Goal: Information Seeking & Learning: Learn about a topic

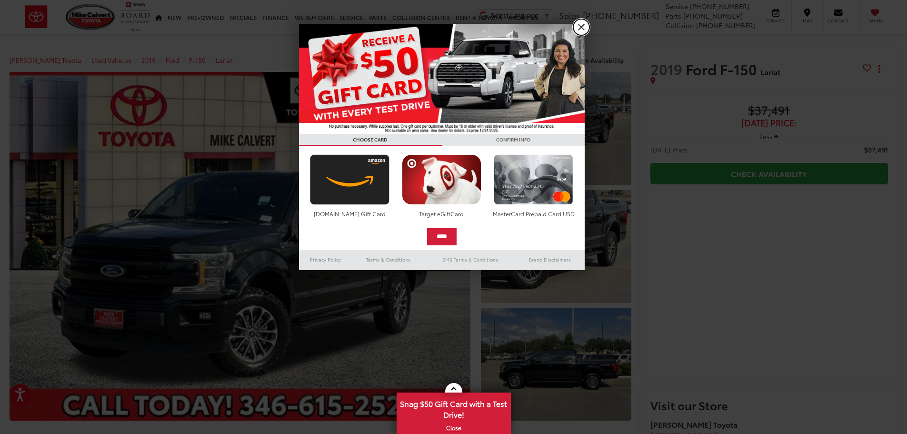
click at [582, 26] on link "X" at bounding box center [581, 27] width 16 height 16
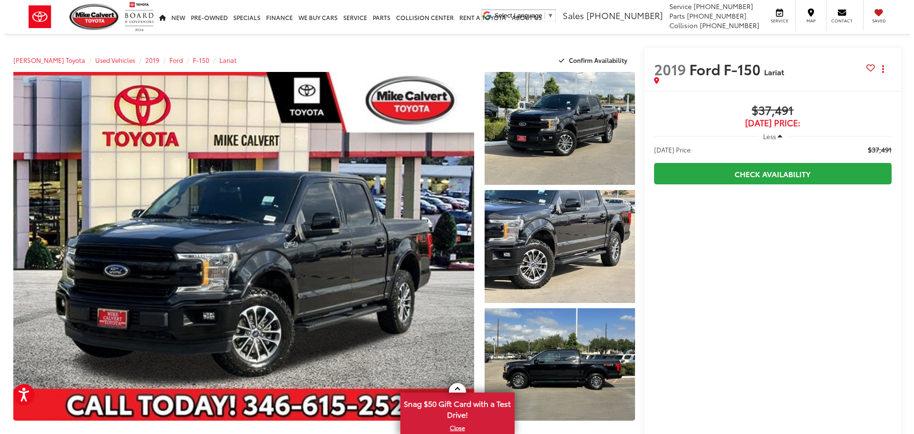
scroll to position [48, 0]
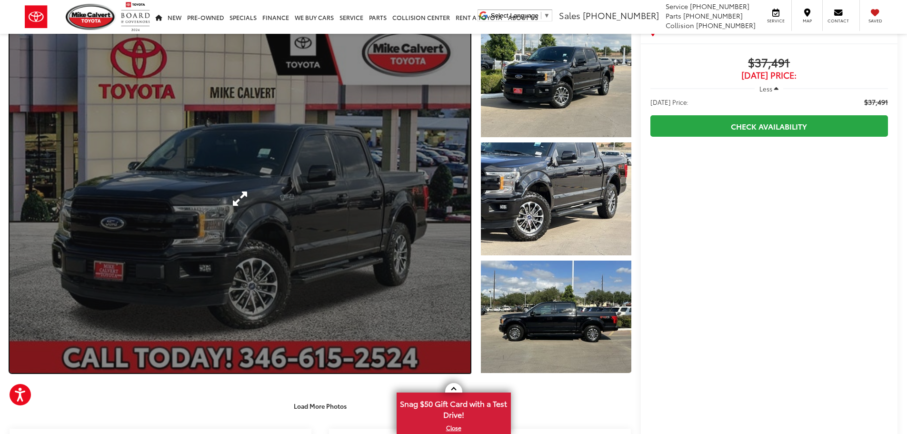
click at [329, 240] on link "Expand Photo 0" at bounding box center [240, 198] width 461 height 349
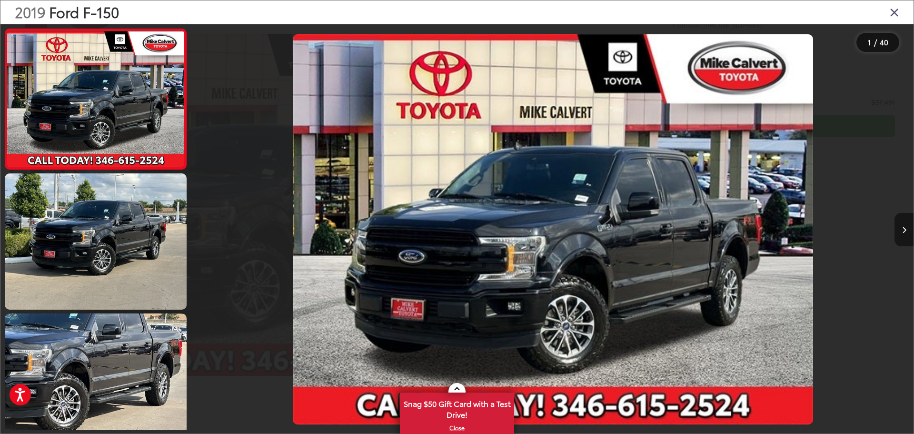
click at [902, 234] on button "Next image" at bounding box center [904, 229] width 19 height 33
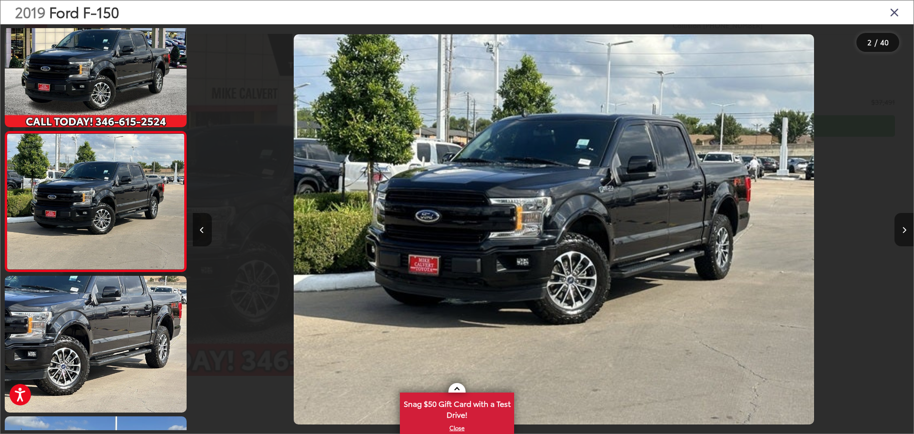
scroll to position [0, 721]
click at [902, 234] on button "Next image" at bounding box center [904, 229] width 19 height 33
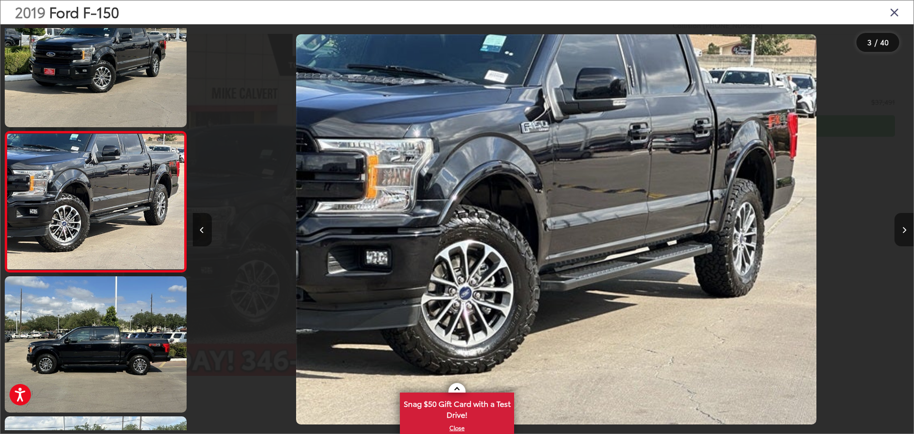
scroll to position [0, 1442]
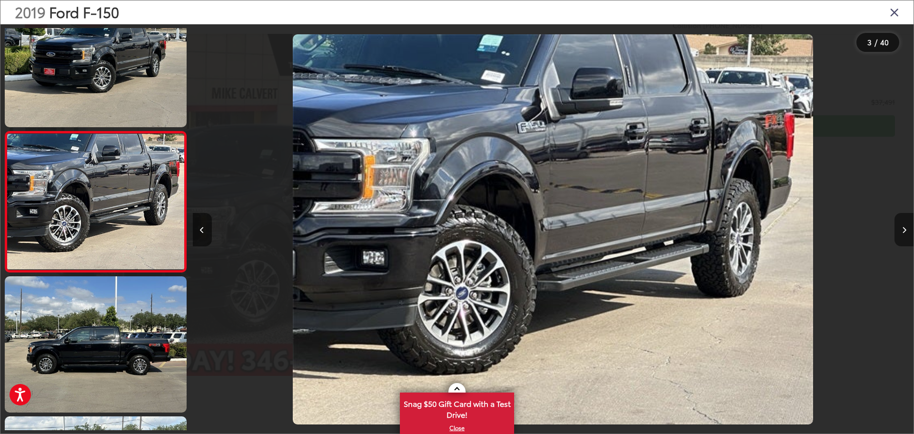
click at [902, 234] on button "Next image" at bounding box center [904, 229] width 19 height 33
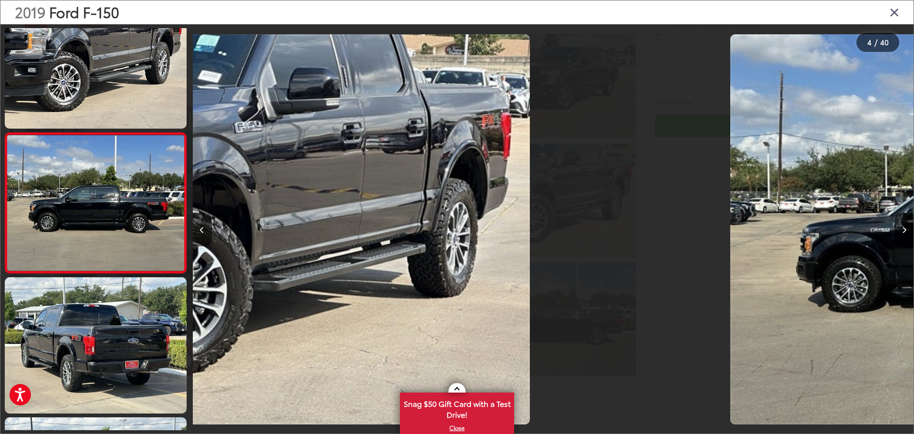
scroll to position [318, 0]
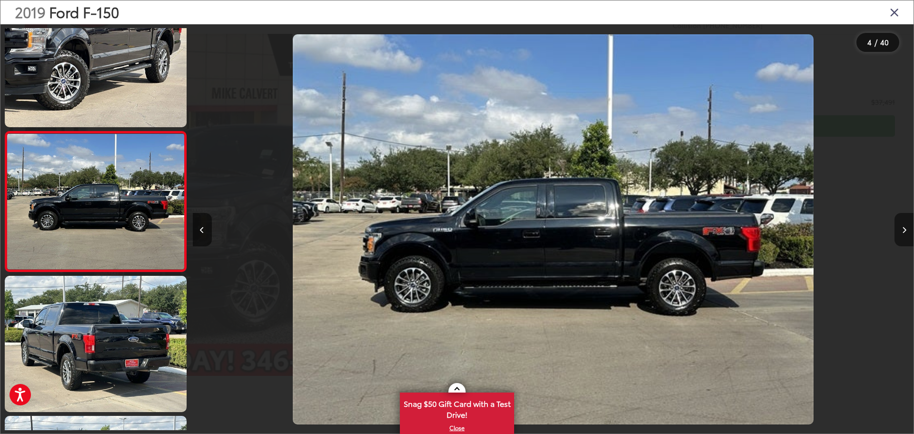
click at [902, 234] on button "Next image" at bounding box center [904, 229] width 19 height 33
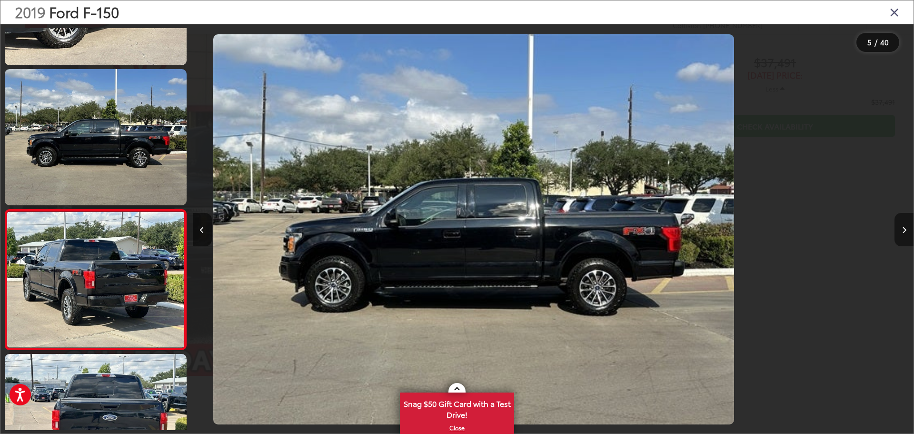
scroll to position [458, 0]
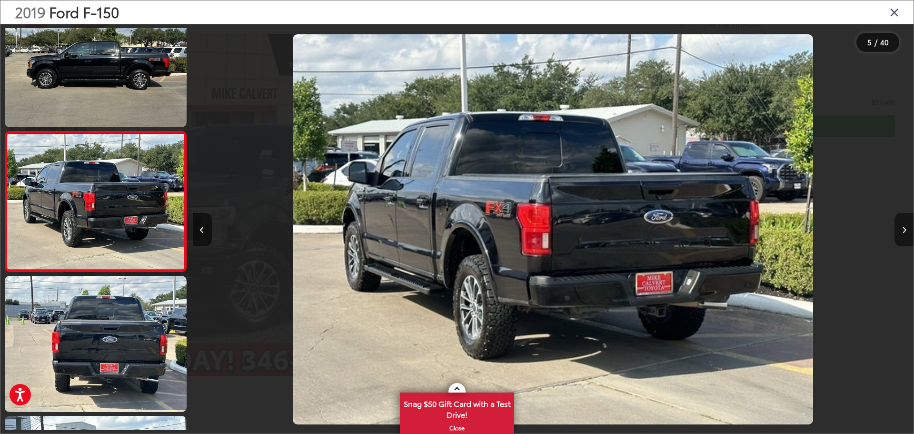
click at [902, 234] on button "Next image" at bounding box center [904, 229] width 19 height 33
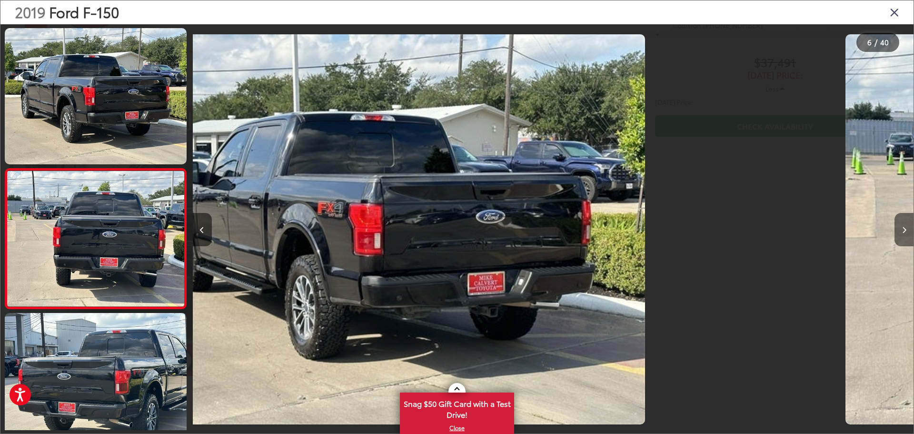
scroll to position [598, 0]
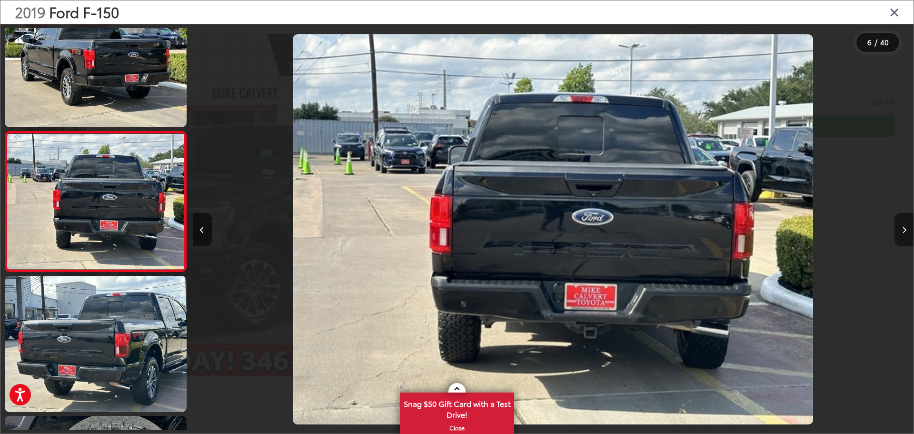
click at [902, 234] on button "Next image" at bounding box center [904, 229] width 19 height 33
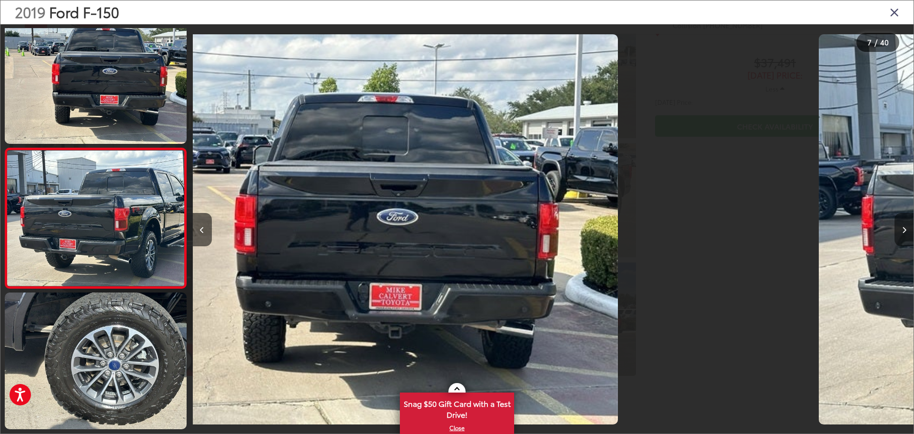
scroll to position [738, 0]
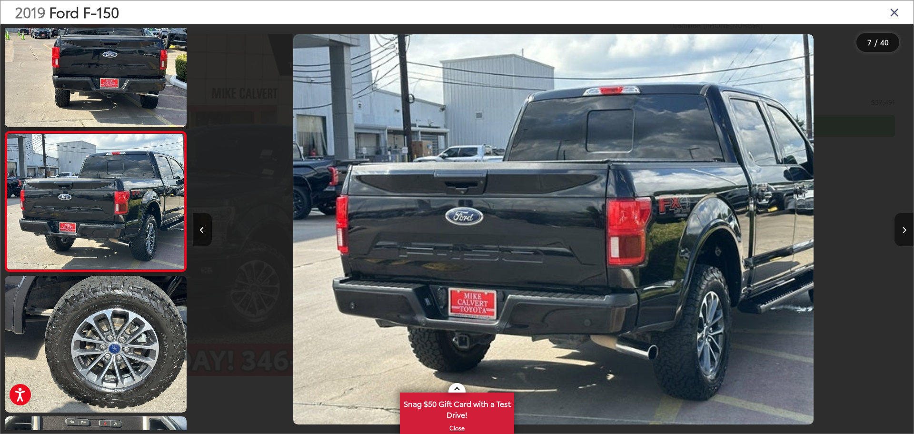
click at [902, 234] on button "Next image" at bounding box center [904, 229] width 19 height 33
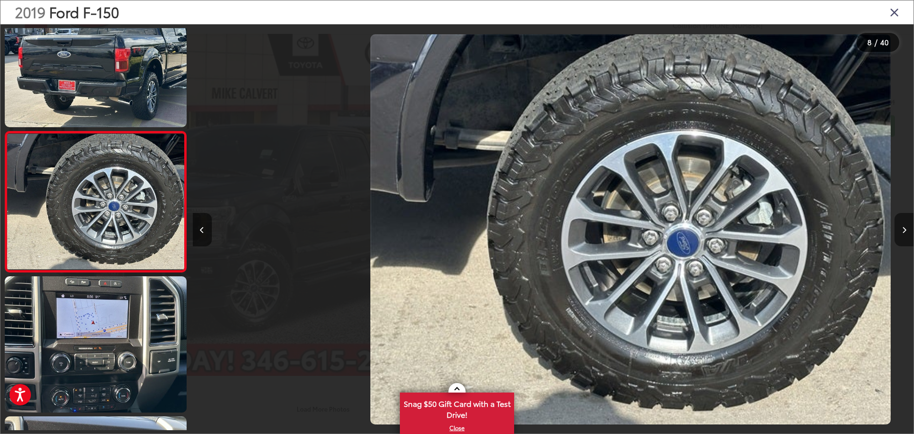
scroll to position [0, 5048]
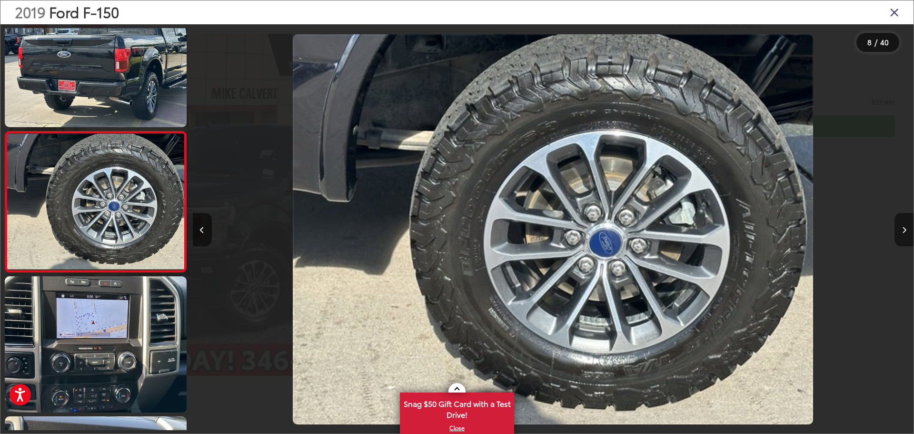
click at [904, 222] on button "Next image" at bounding box center [904, 229] width 19 height 33
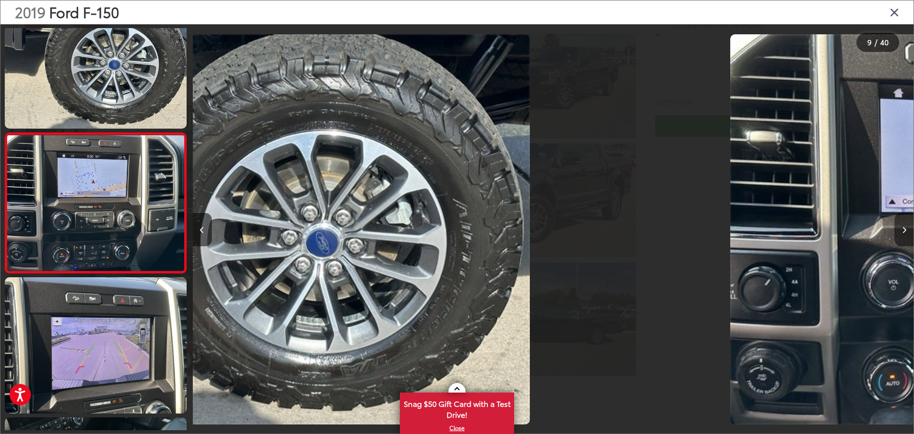
scroll to position [1018, 0]
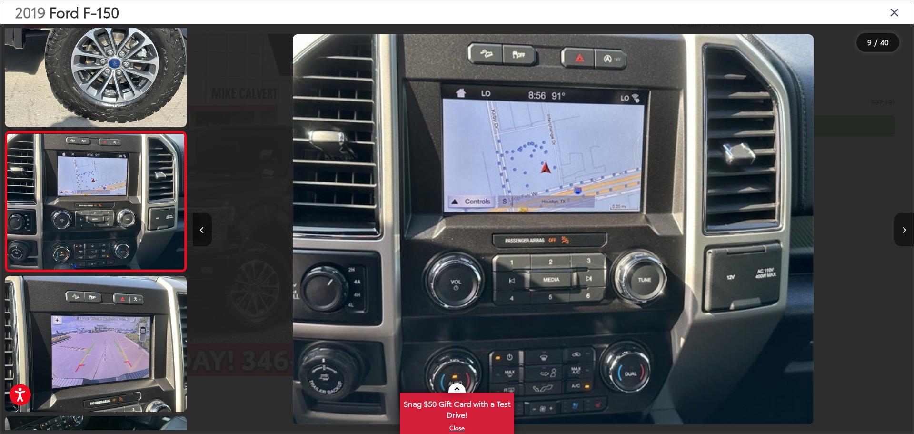
click at [904, 222] on button "Next image" at bounding box center [904, 229] width 19 height 33
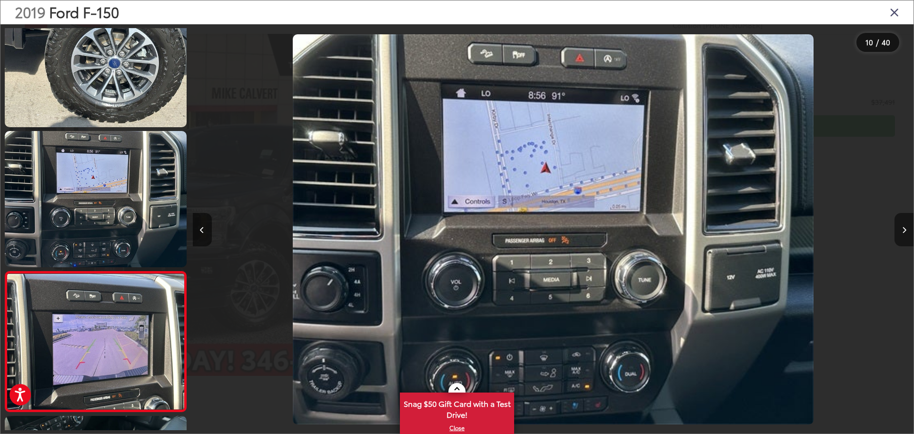
scroll to position [0, 0]
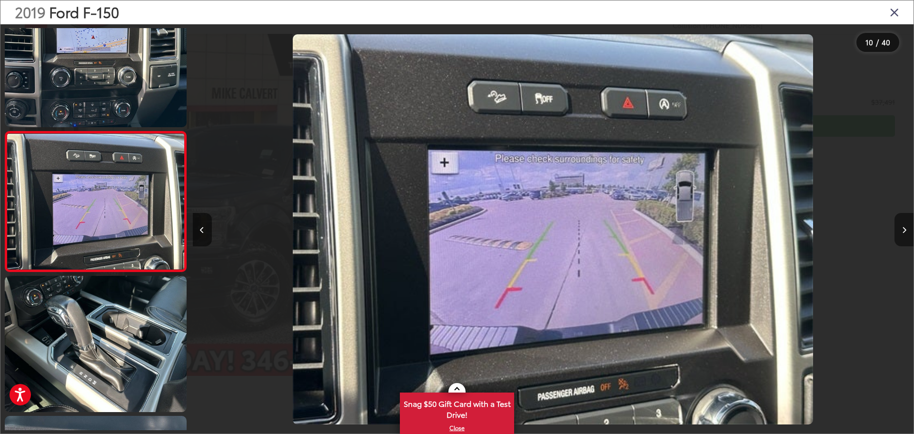
click at [904, 222] on button "Next image" at bounding box center [904, 229] width 19 height 33
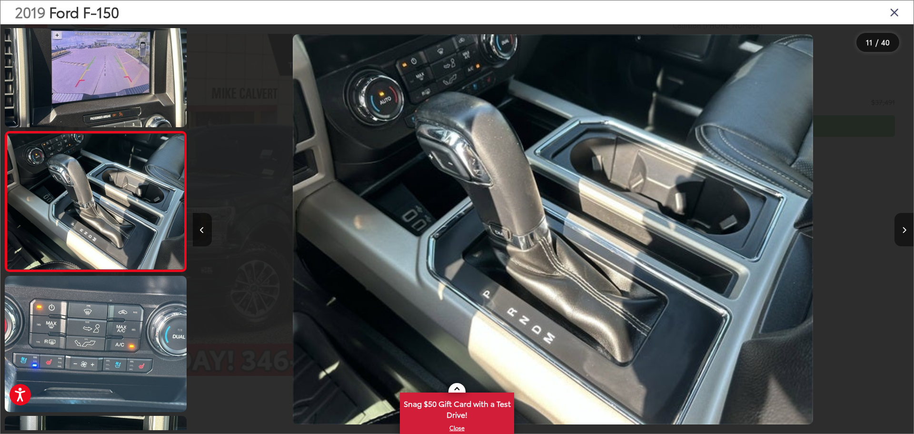
click at [904, 222] on button "Next image" at bounding box center [904, 229] width 19 height 33
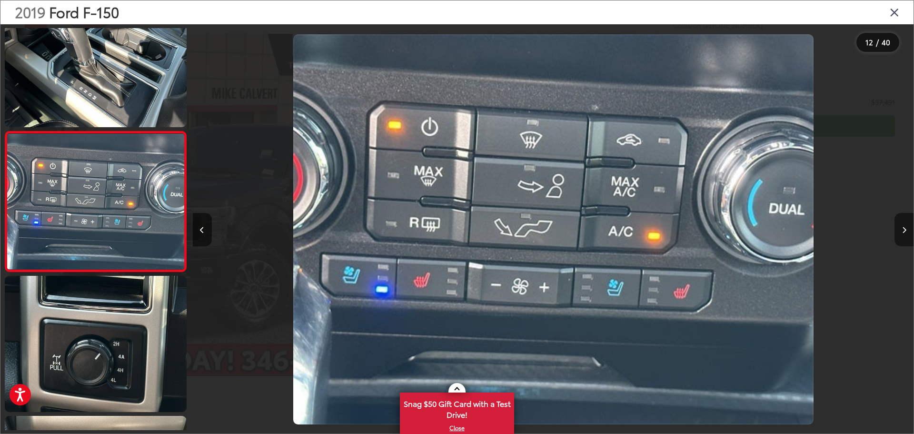
click at [904, 222] on button "Next image" at bounding box center [904, 229] width 19 height 33
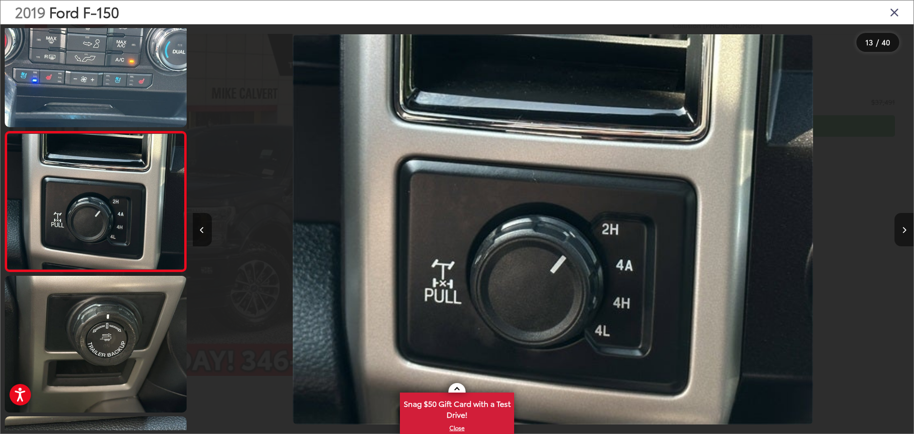
click at [904, 222] on button "Next image" at bounding box center [904, 229] width 19 height 33
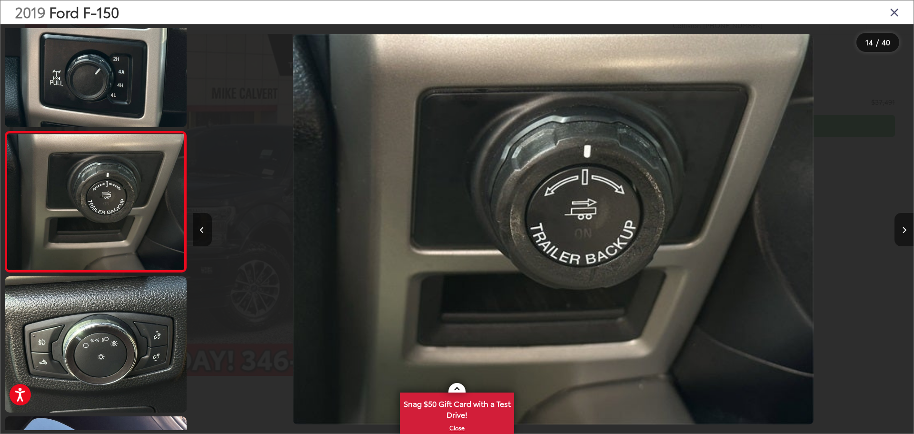
click at [904, 222] on button "Next image" at bounding box center [904, 229] width 19 height 33
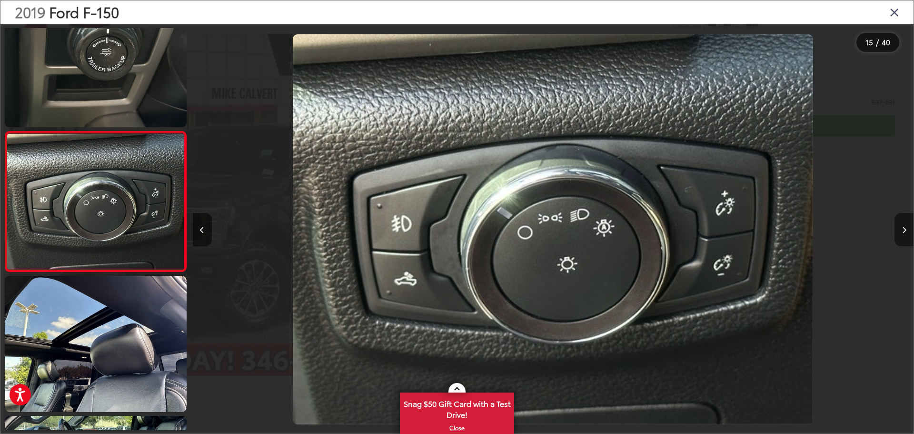
click at [904, 222] on button "Next image" at bounding box center [904, 229] width 19 height 33
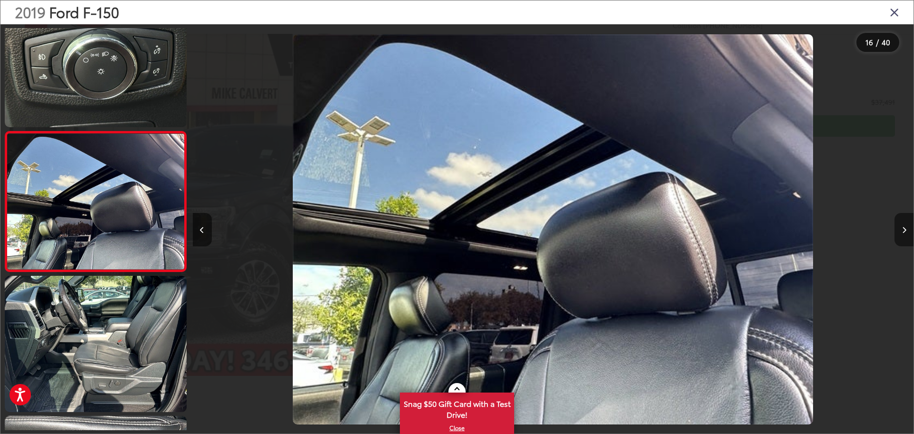
click at [904, 222] on button "Next image" at bounding box center [904, 229] width 19 height 33
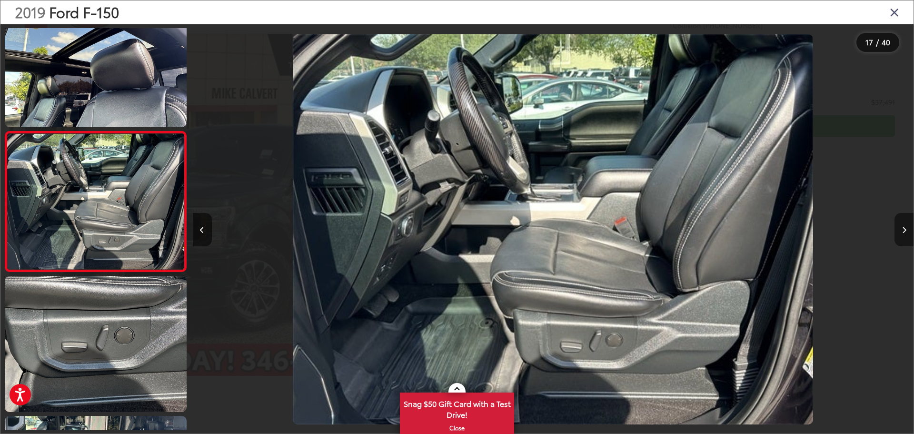
click at [904, 222] on button "Next image" at bounding box center [904, 229] width 19 height 33
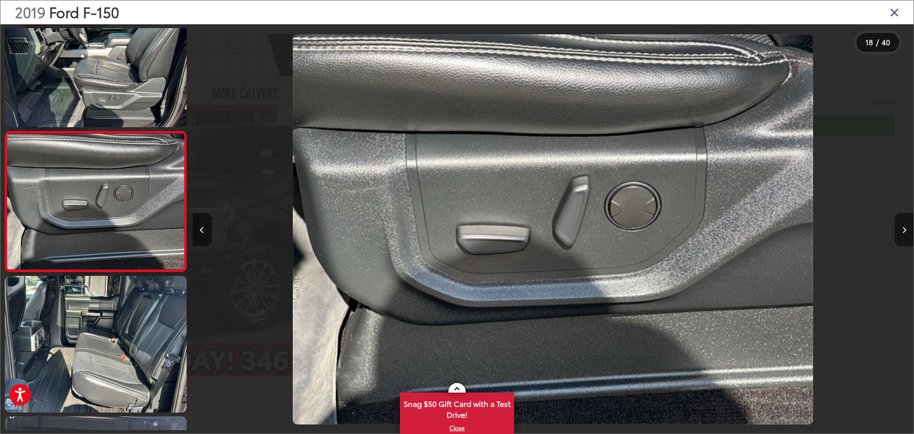
click at [904, 222] on button "Next image" at bounding box center [904, 229] width 19 height 33
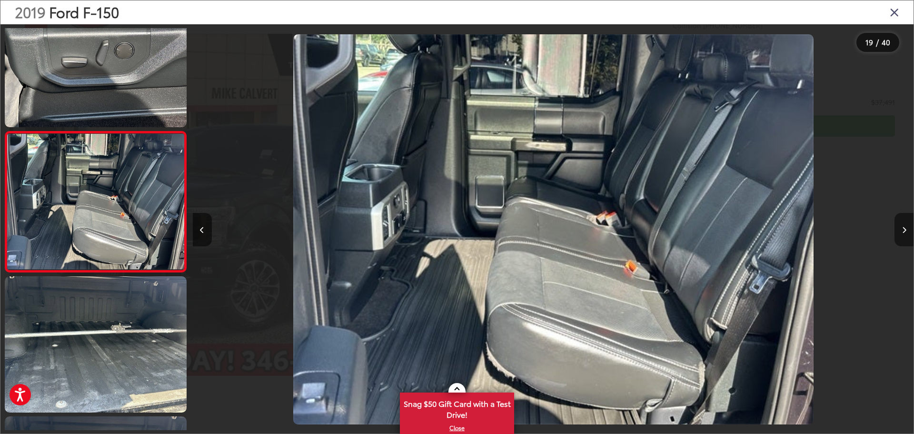
click at [904, 222] on button "Next image" at bounding box center [904, 229] width 19 height 33
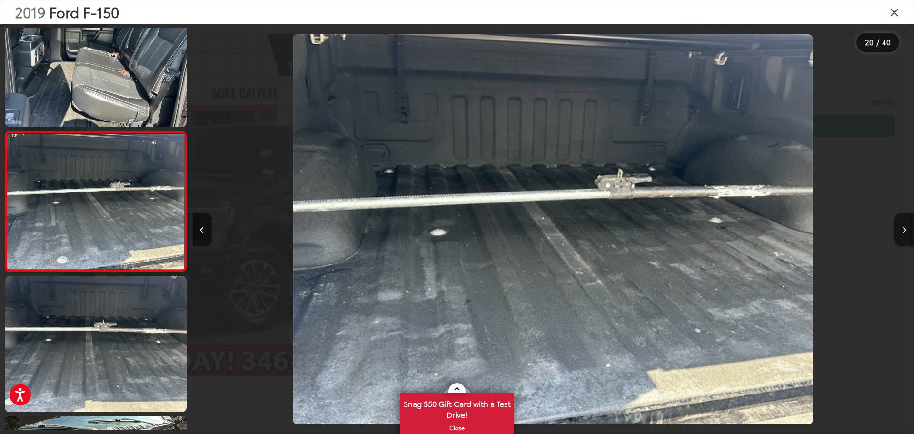
click at [904, 222] on button "Next image" at bounding box center [904, 229] width 19 height 33
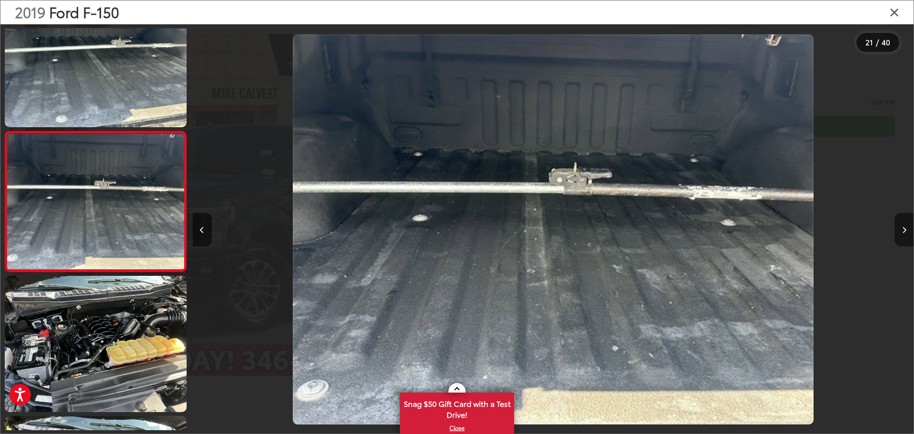
click at [904, 222] on button "Next image" at bounding box center [904, 229] width 19 height 33
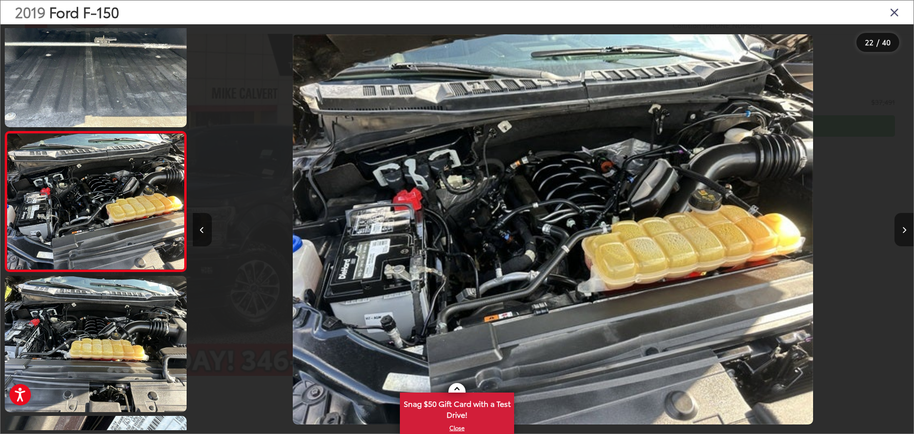
click at [905, 223] on button "Next image" at bounding box center [904, 229] width 19 height 33
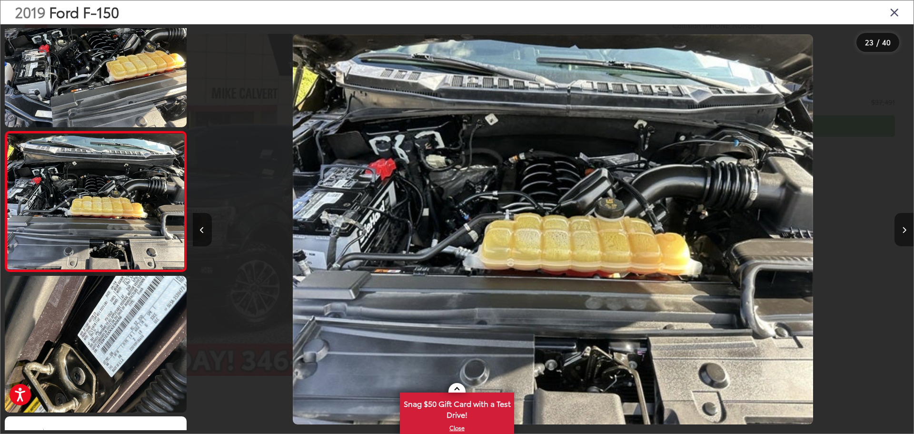
click at [905, 223] on button "Next image" at bounding box center [904, 229] width 19 height 33
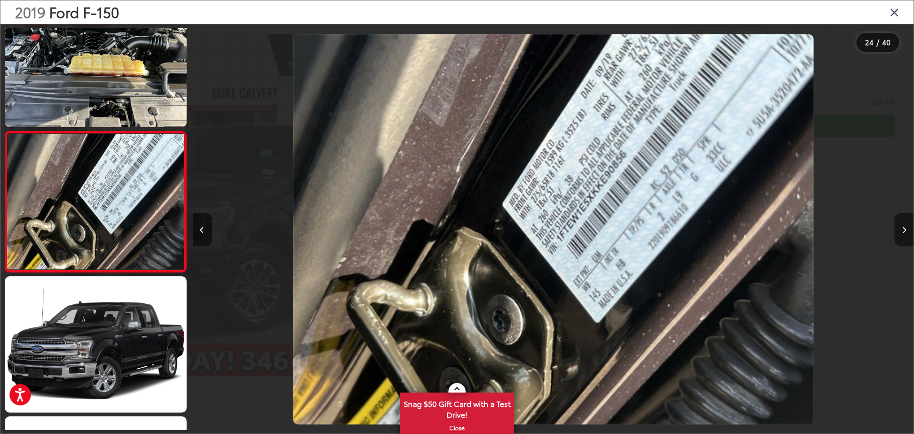
click at [907, 229] on button "Next image" at bounding box center [904, 229] width 19 height 33
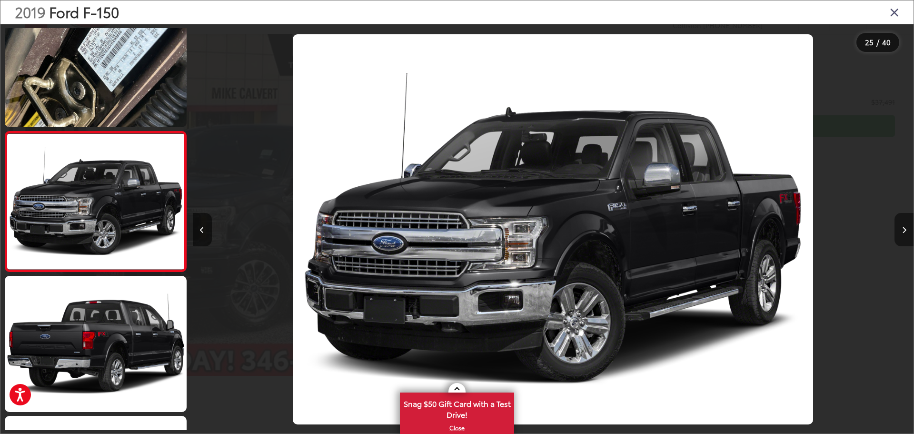
click at [907, 227] on button "Next image" at bounding box center [904, 229] width 19 height 33
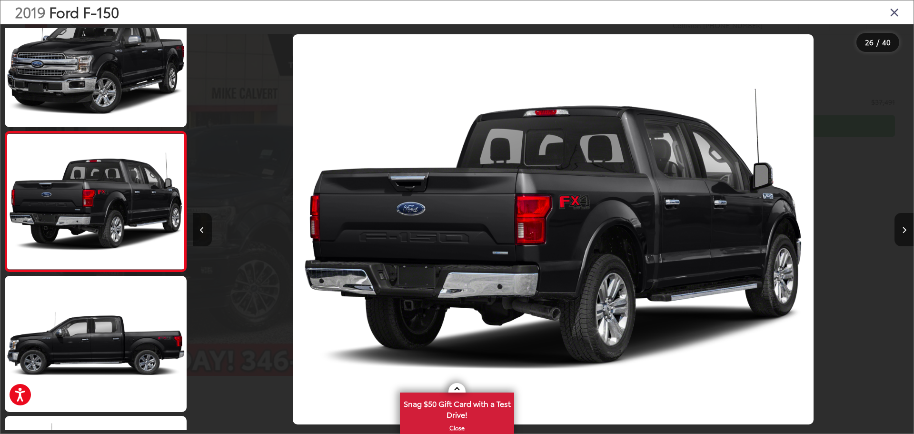
click at [890, 11] on icon "Close gallery" at bounding box center [895, 12] width 10 height 12
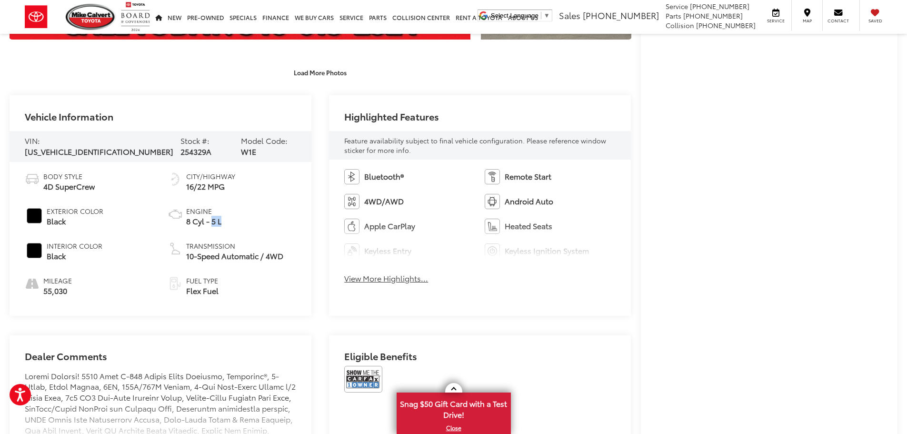
drag, startPoint x: 212, startPoint y: 219, endPoint x: 260, endPoint y: 221, distance: 48.7
click at [235, 221] on li "Engine 8 Cyl - 5 L" at bounding box center [232, 216] width 129 height 20
